Goal: Book appointment/travel/reservation

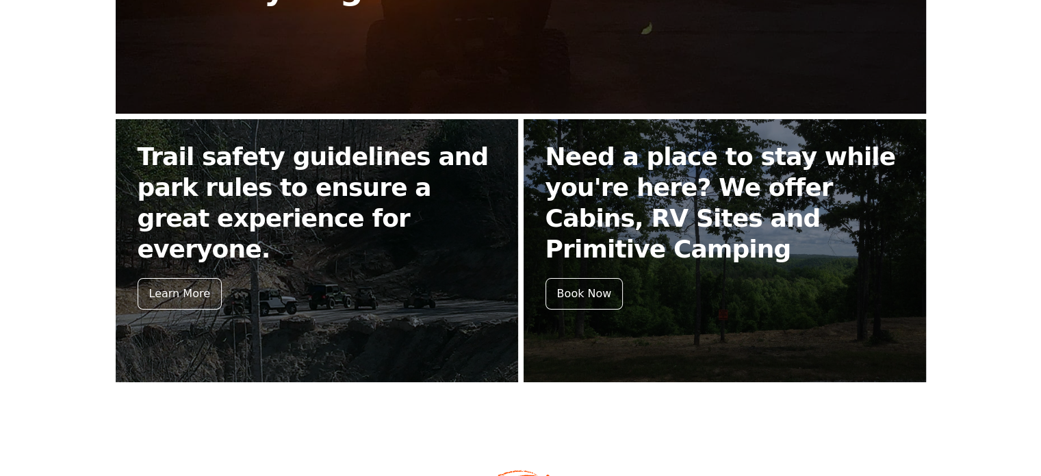
scroll to position [548, 0]
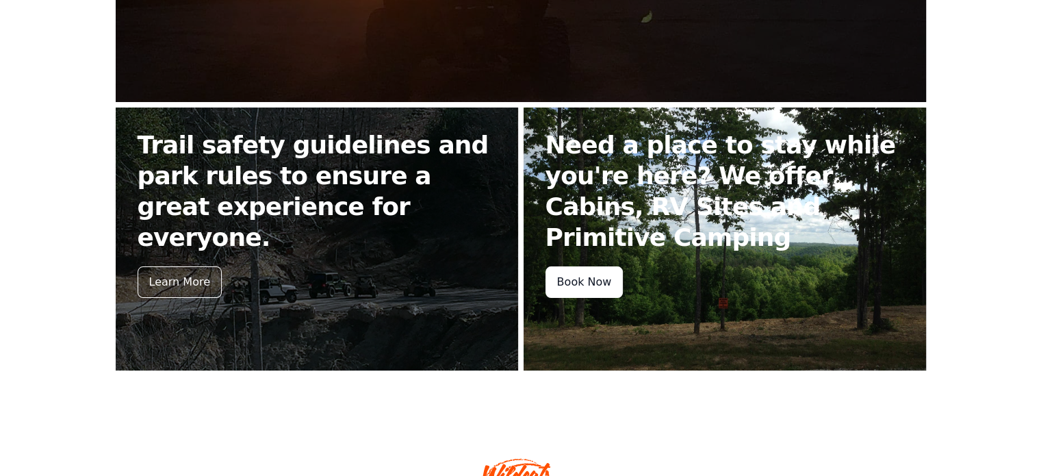
click at [604, 288] on div "Book Now" at bounding box center [585, 281] width 78 height 31
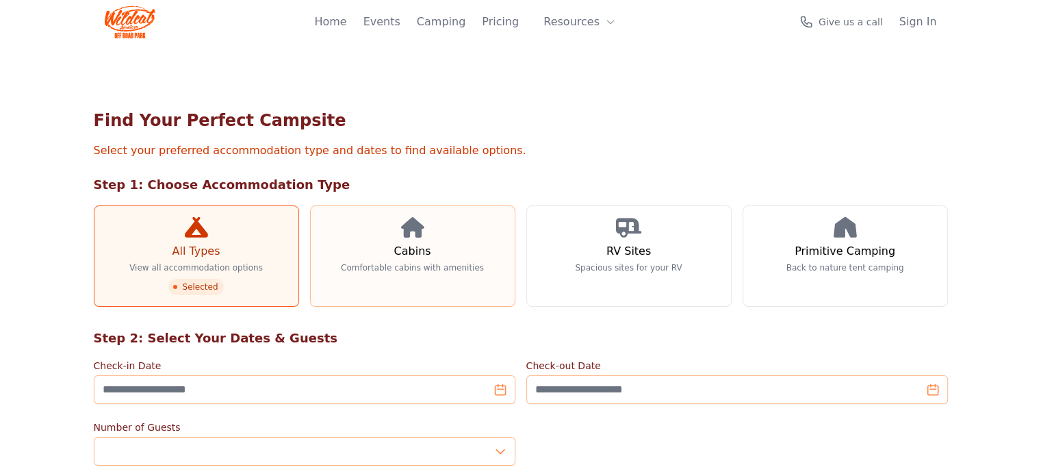
click at [452, 272] on link "Cabins Comfortable cabins with amenities" at bounding box center [412, 255] width 205 height 101
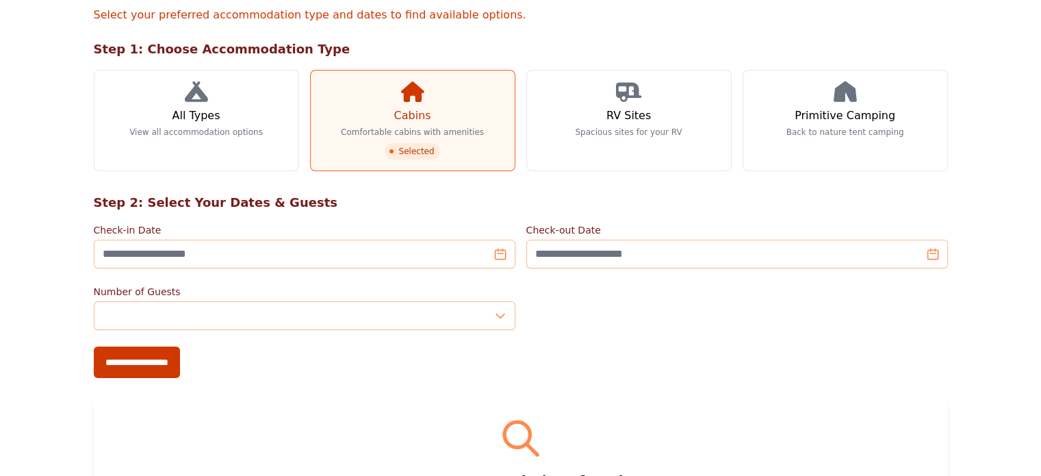
scroll to position [137, 0]
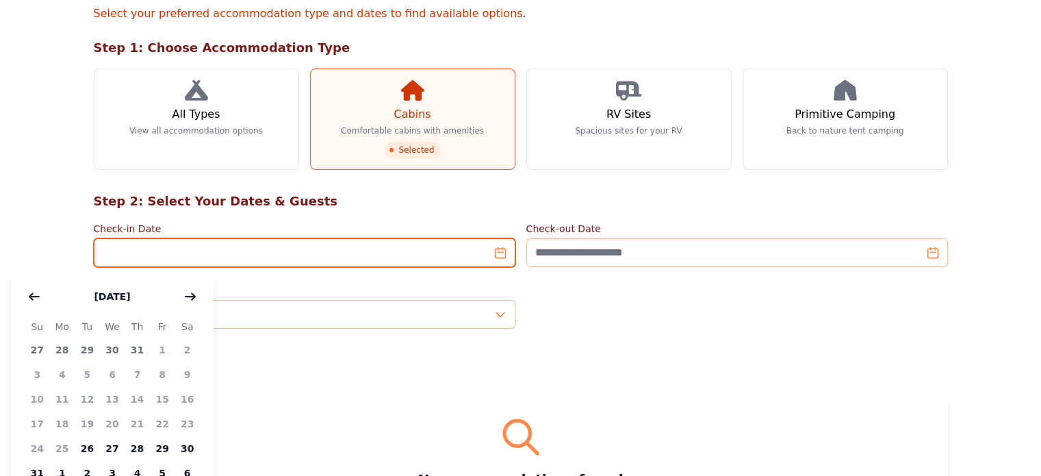
click at [493, 252] on input "Check-in Date" at bounding box center [305, 252] width 422 height 29
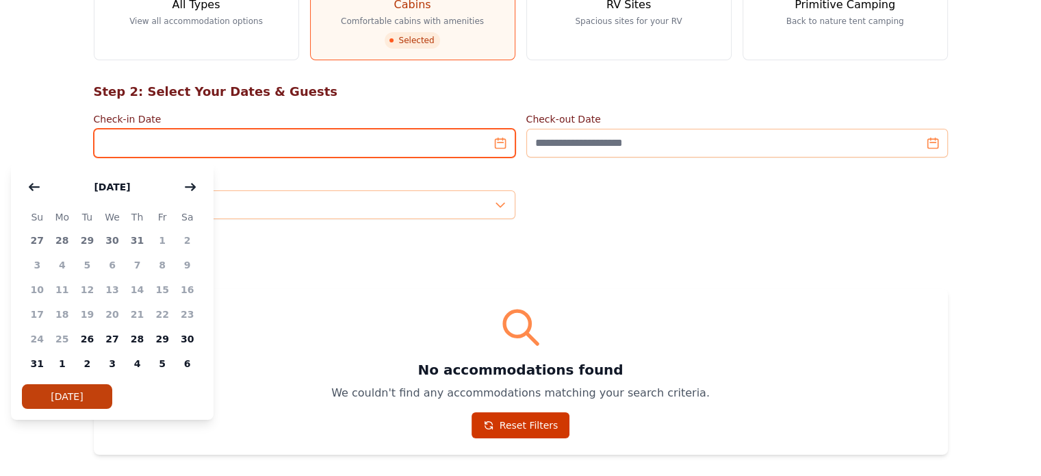
scroll to position [274, 0]
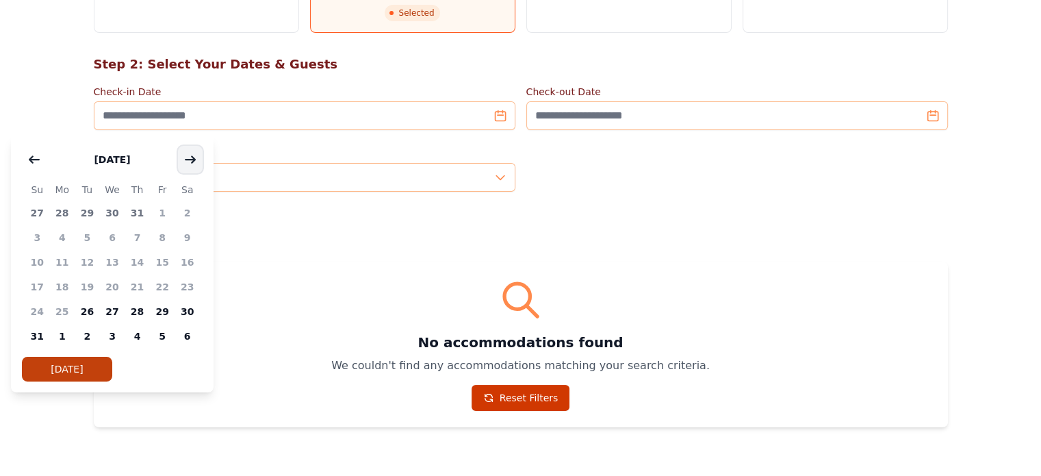
click at [193, 162] on icon "button" at bounding box center [191, 160] width 10 height 6
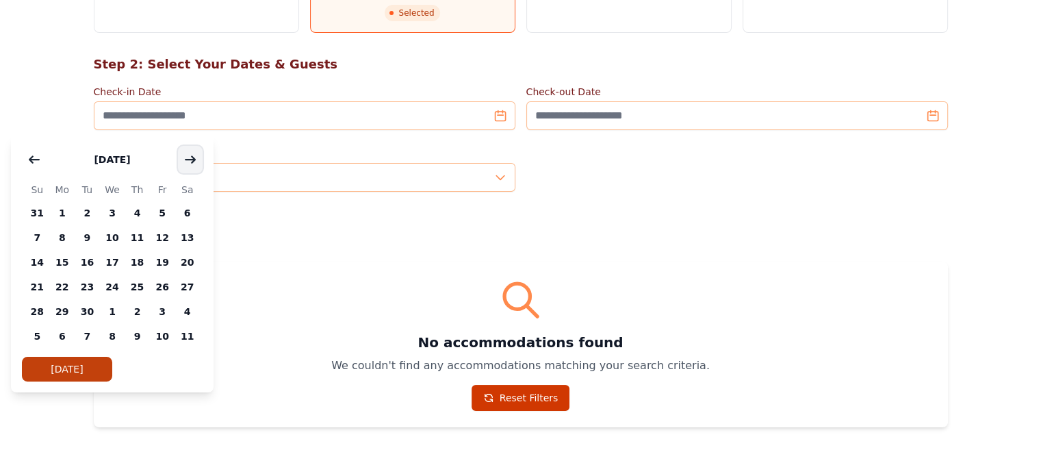
click at [193, 162] on icon "button" at bounding box center [190, 159] width 11 height 11
click at [33, 152] on button "button" at bounding box center [34, 159] width 25 height 27
click at [183, 242] on span "13" at bounding box center [187, 237] width 25 height 25
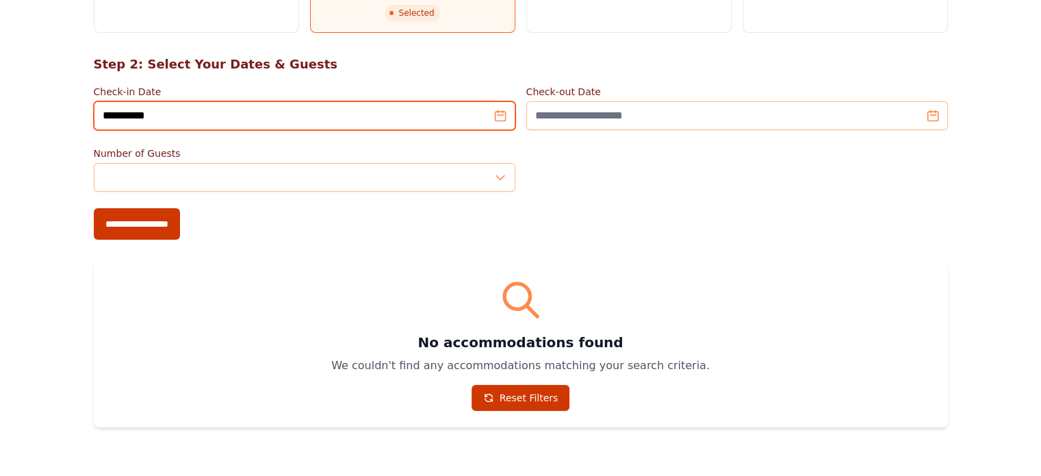
click at [500, 116] on input "**********" at bounding box center [305, 115] width 422 height 29
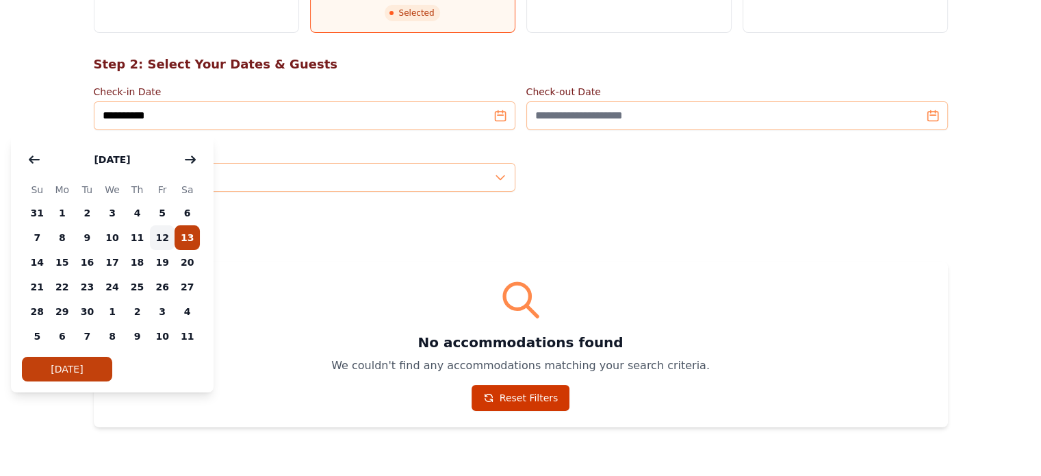
click at [162, 233] on span "12" at bounding box center [162, 237] width 25 height 25
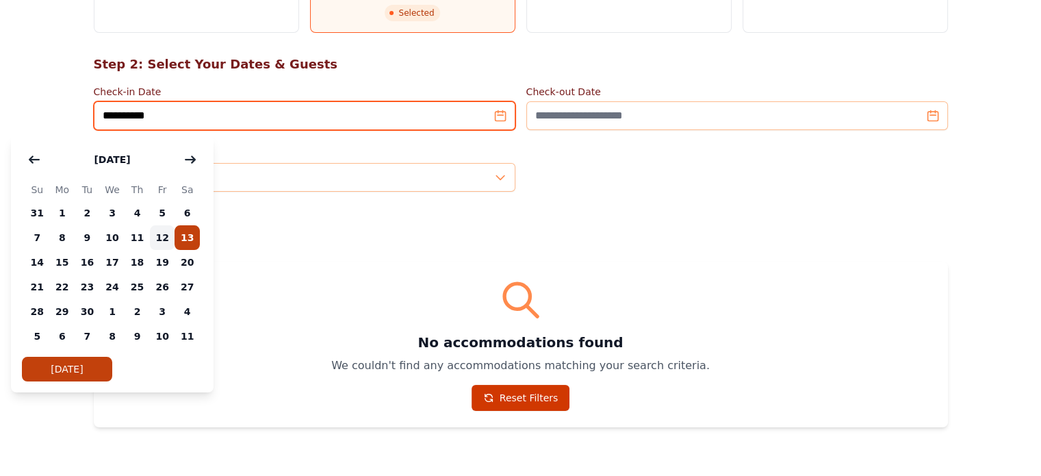
type input "**********"
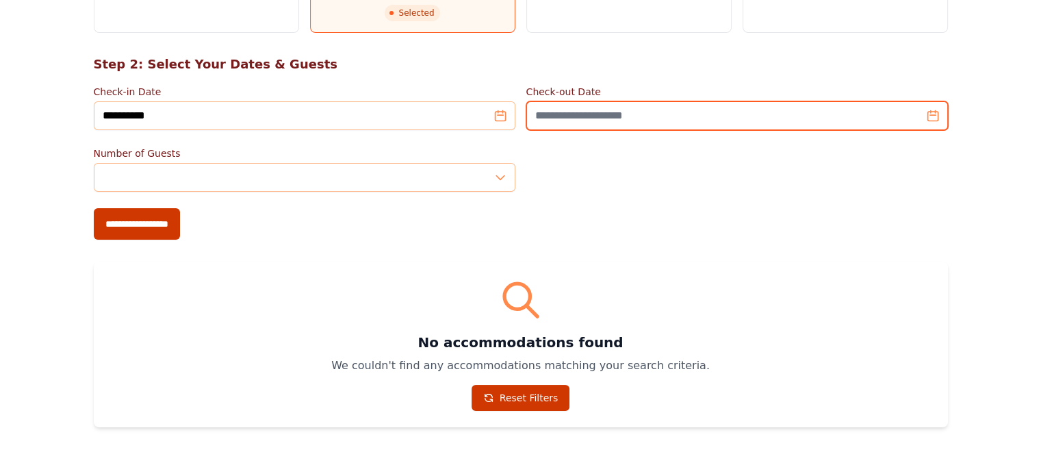
click at [948, 117] on input "Check-out Date" at bounding box center [737, 115] width 422 height 29
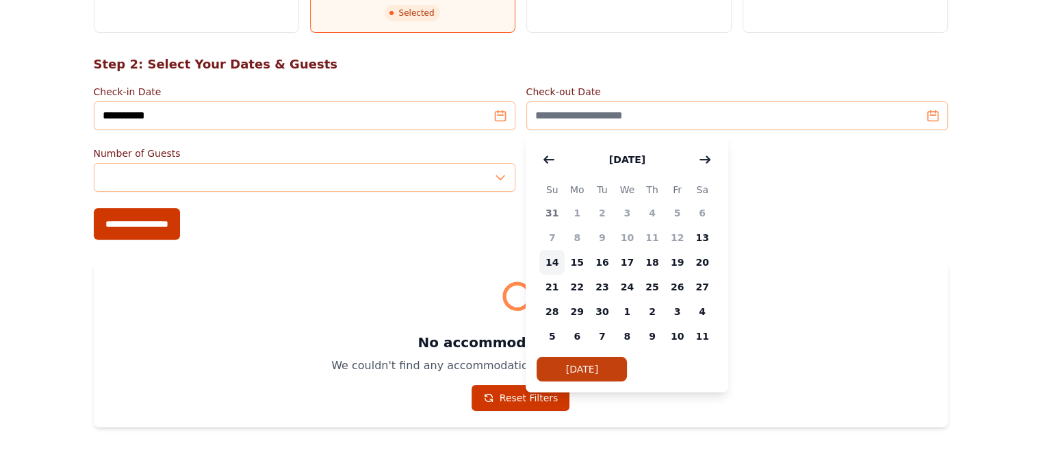
click at [552, 261] on span "14" at bounding box center [551, 262] width 25 height 25
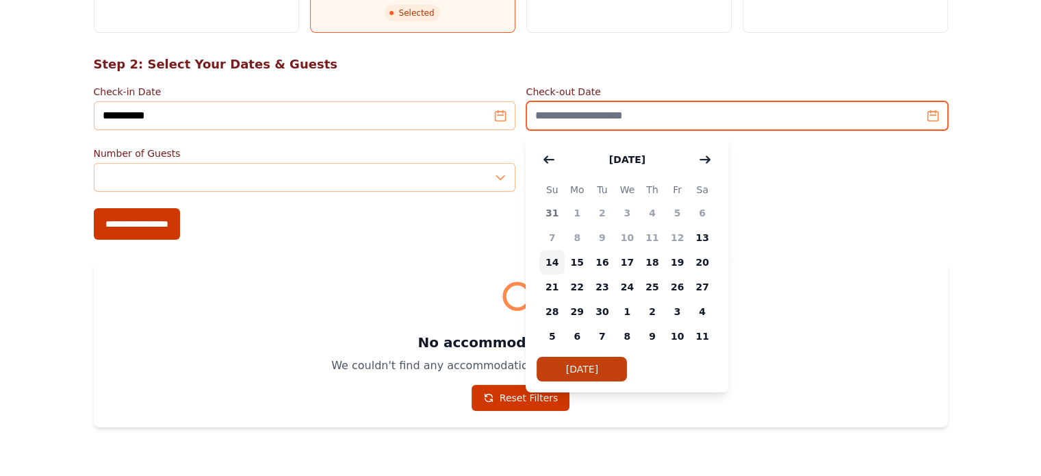
type input "**********"
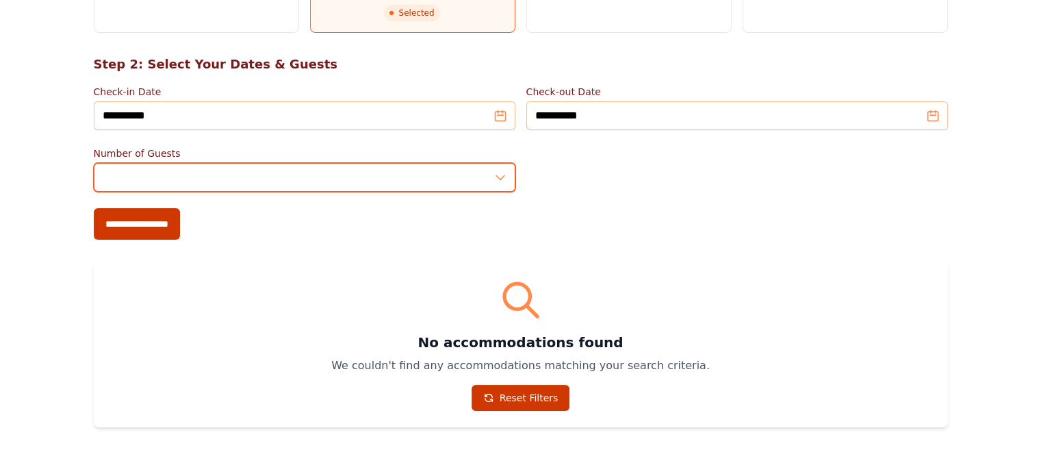
click at [502, 179] on input "*" at bounding box center [305, 177] width 422 height 29
type input "*"
click at [501, 173] on input "*" at bounding box center [305, 177] width 422 height 29
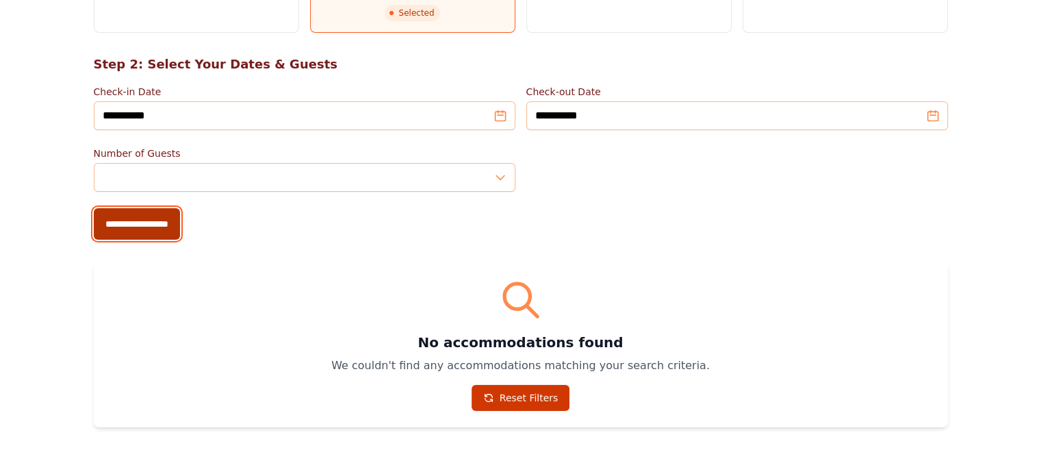
click at [94, 226] on input "**********" at bounding box center [137, 223] width 86 height 31
type input "**********"
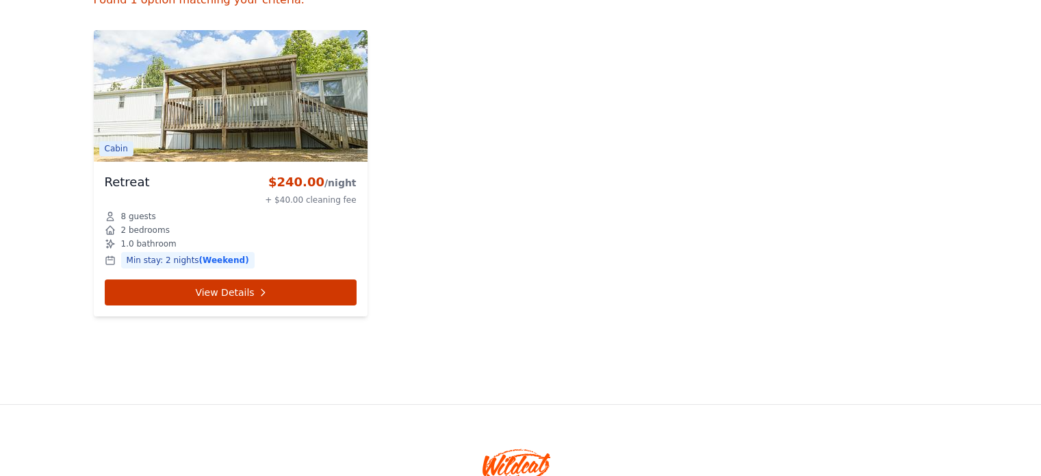
scroll to position [685, 0]
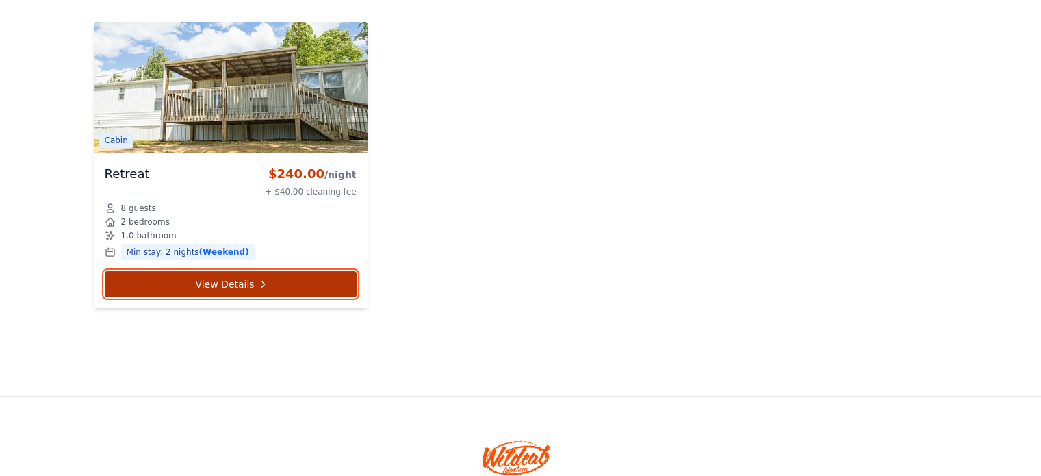
click at [257, 279] on icon at bounding box center [262, 284] width 11 height 11
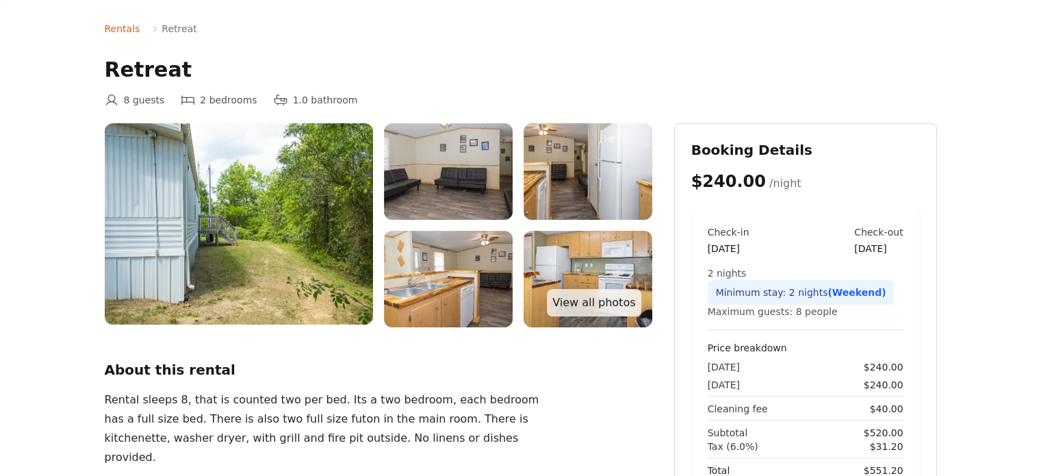
scroll to position [68, 0]
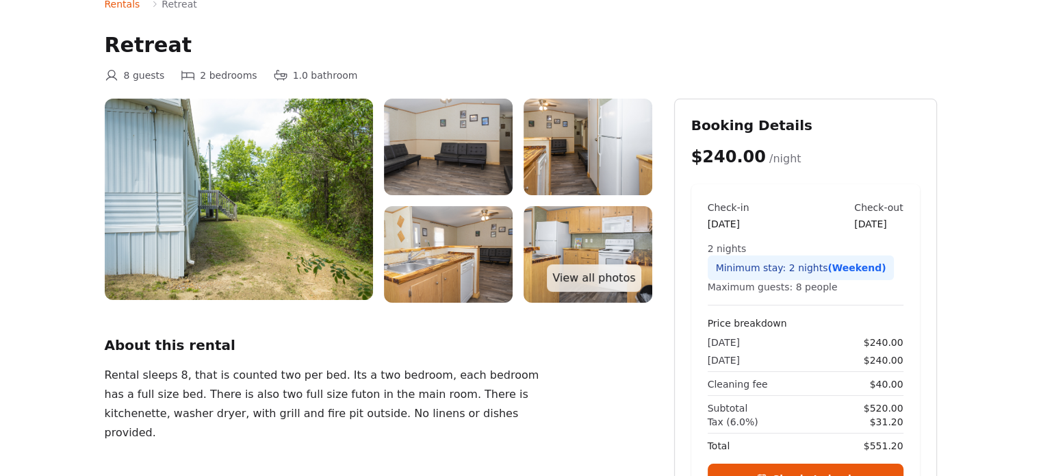
click at [463, 156] on img at bounding box center [448, 147] width 129 height 97
click at [614, 283] on link "View all photos" at bounding box center [594, 277] width 94 height 27
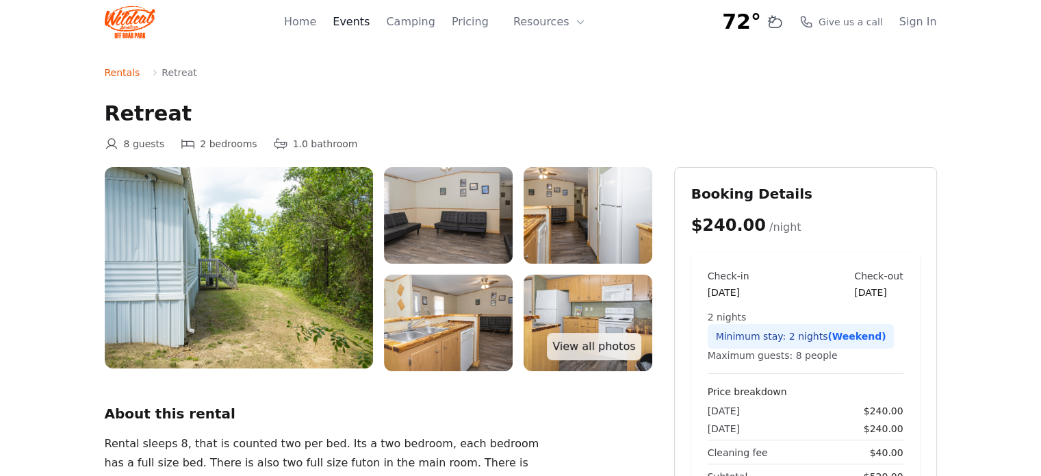
click at [370, 27] on link "Events" at bounding box center [351, 22] width 37 height 16
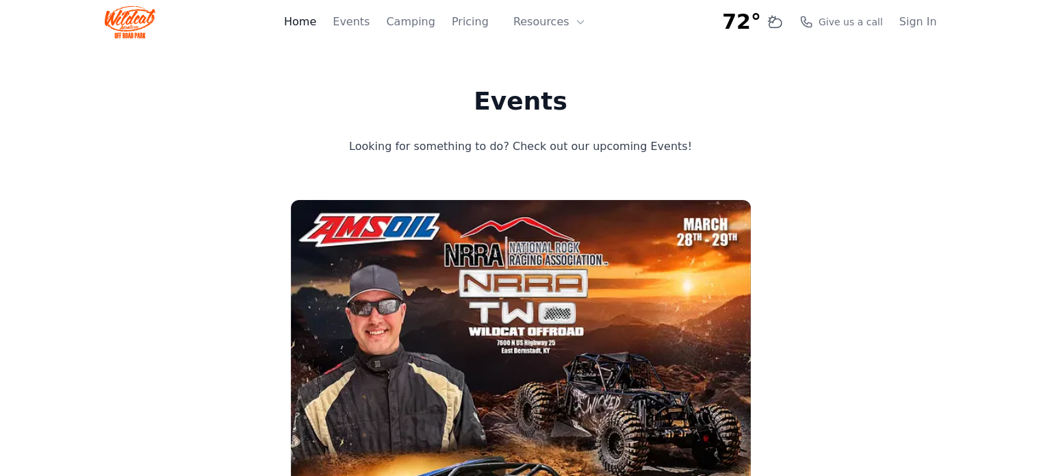
click at [316, 26] on link "Home" at bounding box center [300, 22] width 32 height 16
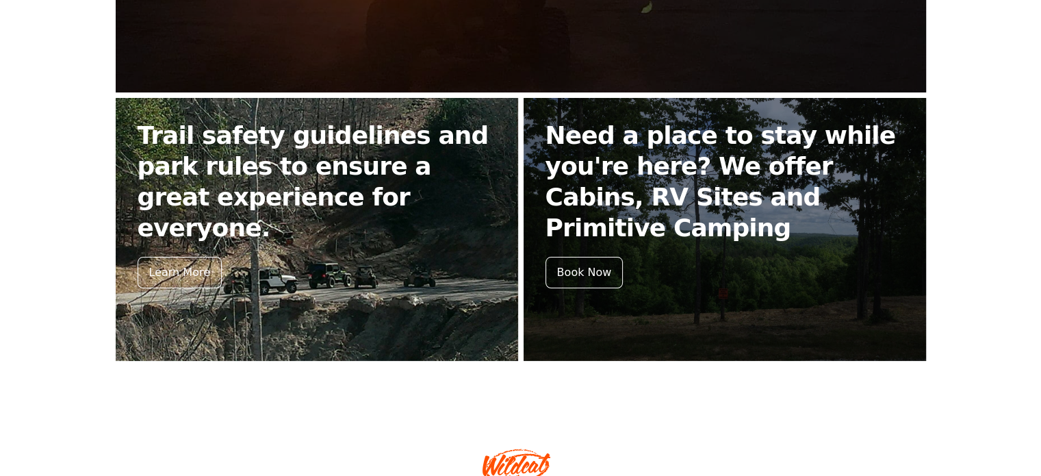
scroll to position [633, 0]
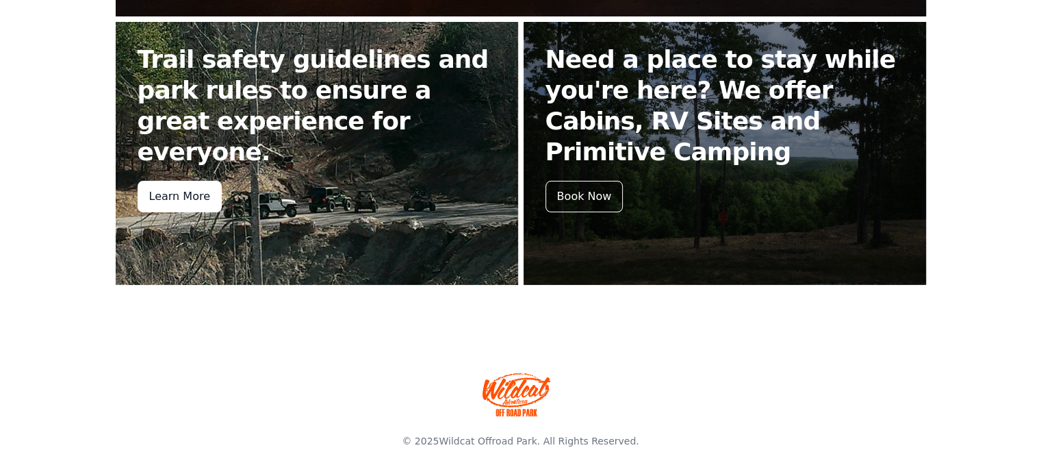
click at [175, 181] on div "Learn More" at bounding box center [180, 196] width 84 height 31
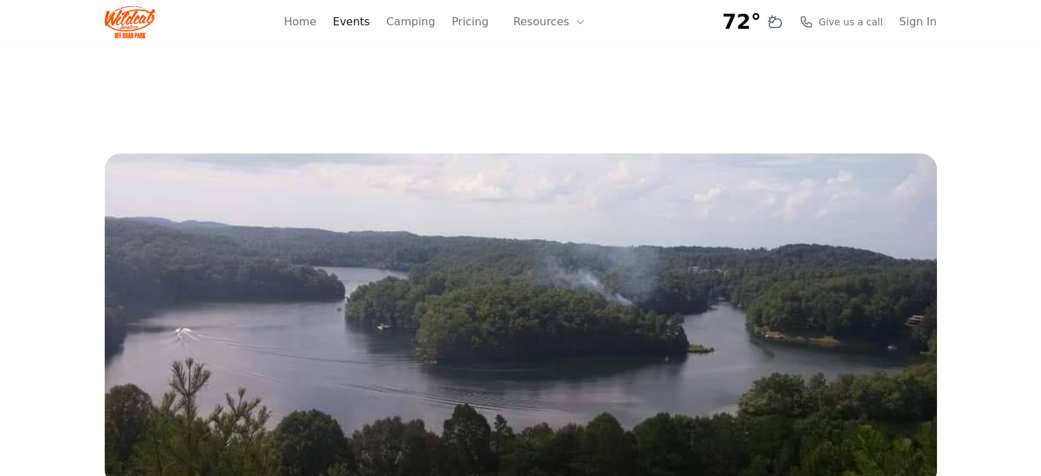
click at [364, 26] on link "Events" at bounding box center [351, 22] width 37 height 16
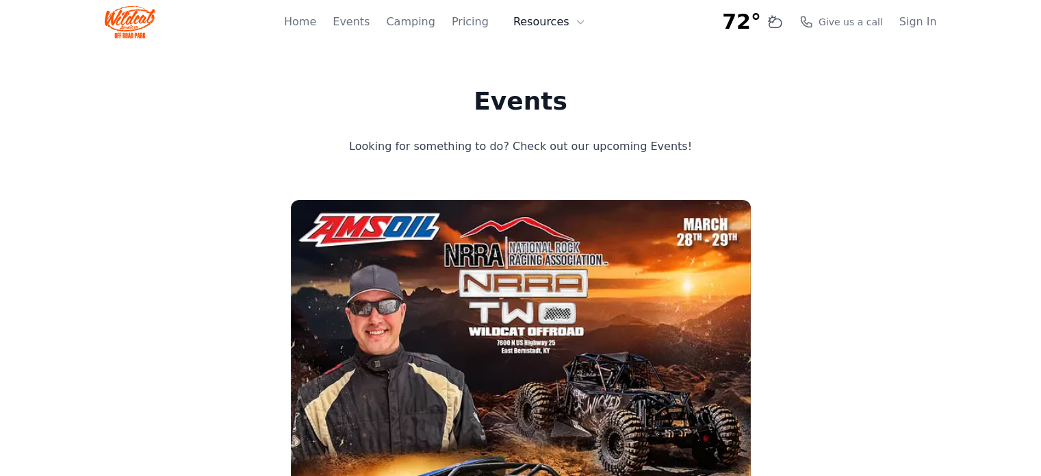
click at [566, 26] on button "Resources" at bounding box center [549, 21] width 89 height 27
drag, startPoint x: 577, startPoint y: 20, endPoint x: 567, endPoint y: 47, distance: 29.2
click at [577, 21] on icon at bounding box center [580, 21] width 11 height 11
click at [550, 27] on button "Resources" at bounding box center [549, 21] width 89 height 27
click at [548, 60] on link "About" at bounding box center [570, 56] width 131 height 25
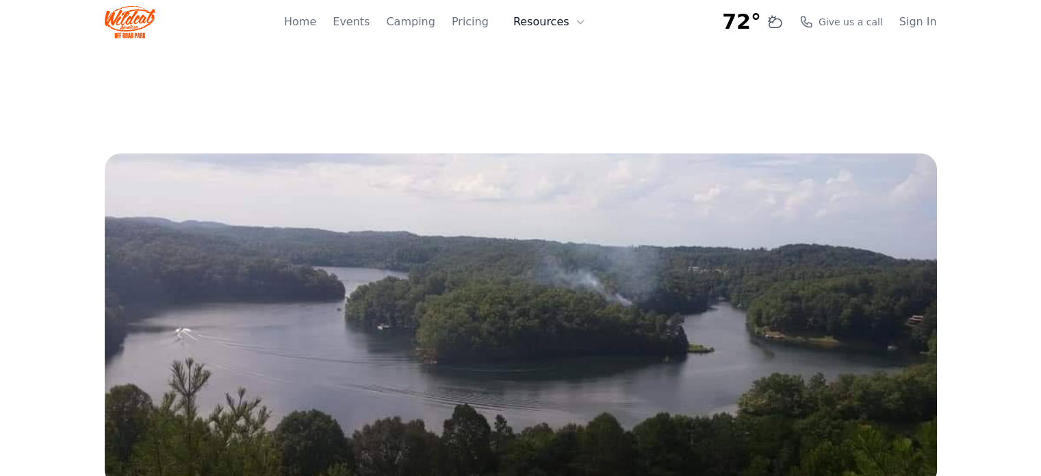
click at [578, 24] on icon at bounding box center [580, 21] width 11 height 11
click at [557, 53] on link "About" at bounding box center [570, 56] width 131 height 25
click at [316, 23] on link "Home" at bounding box center [300, 22] width 32 height 16
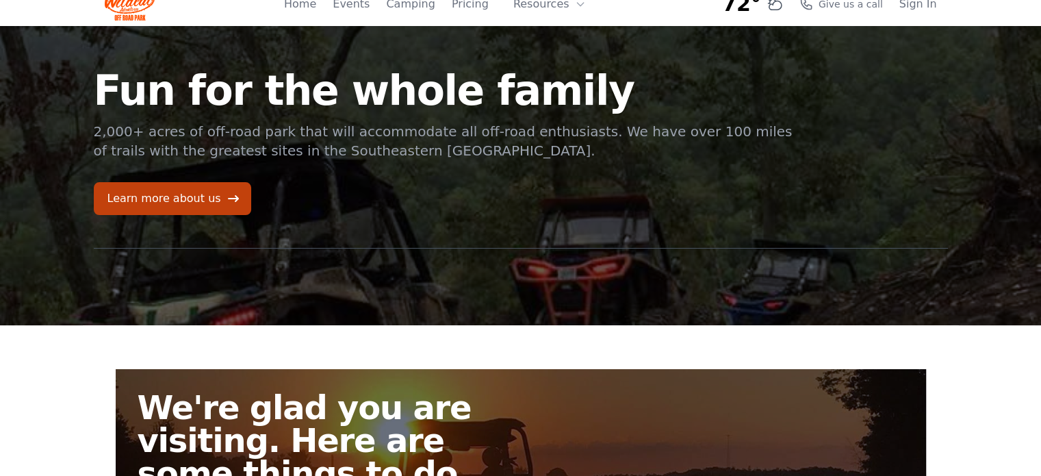
scroll to position [17, 0]
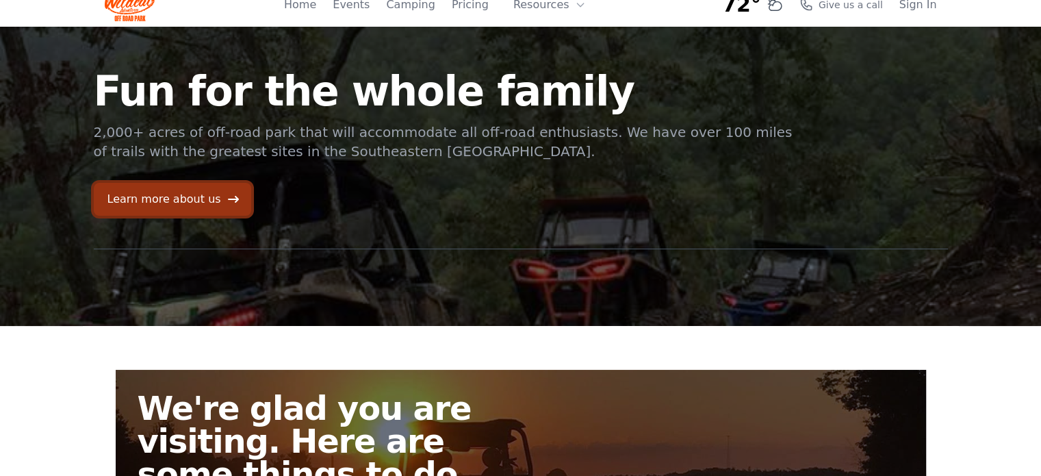
click at [176, 202] on link "Learn more about us" at bounding box center [172, 199] width 157 height 33
